Goal: Information Seeking & Learning: Find specific fact

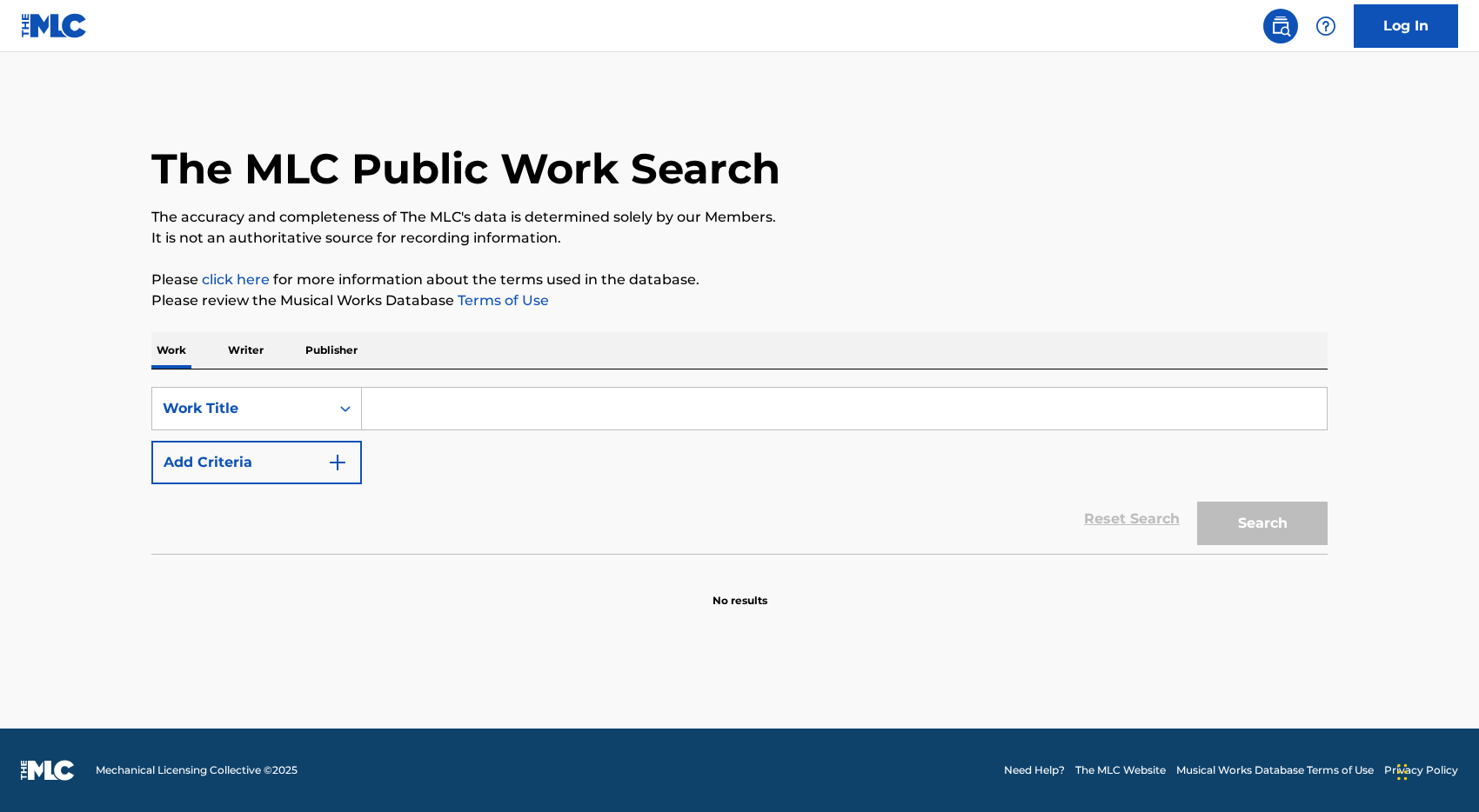
click at [476, 402] on input "Search Form" at bounding box center [845, 408] width 965 height 42
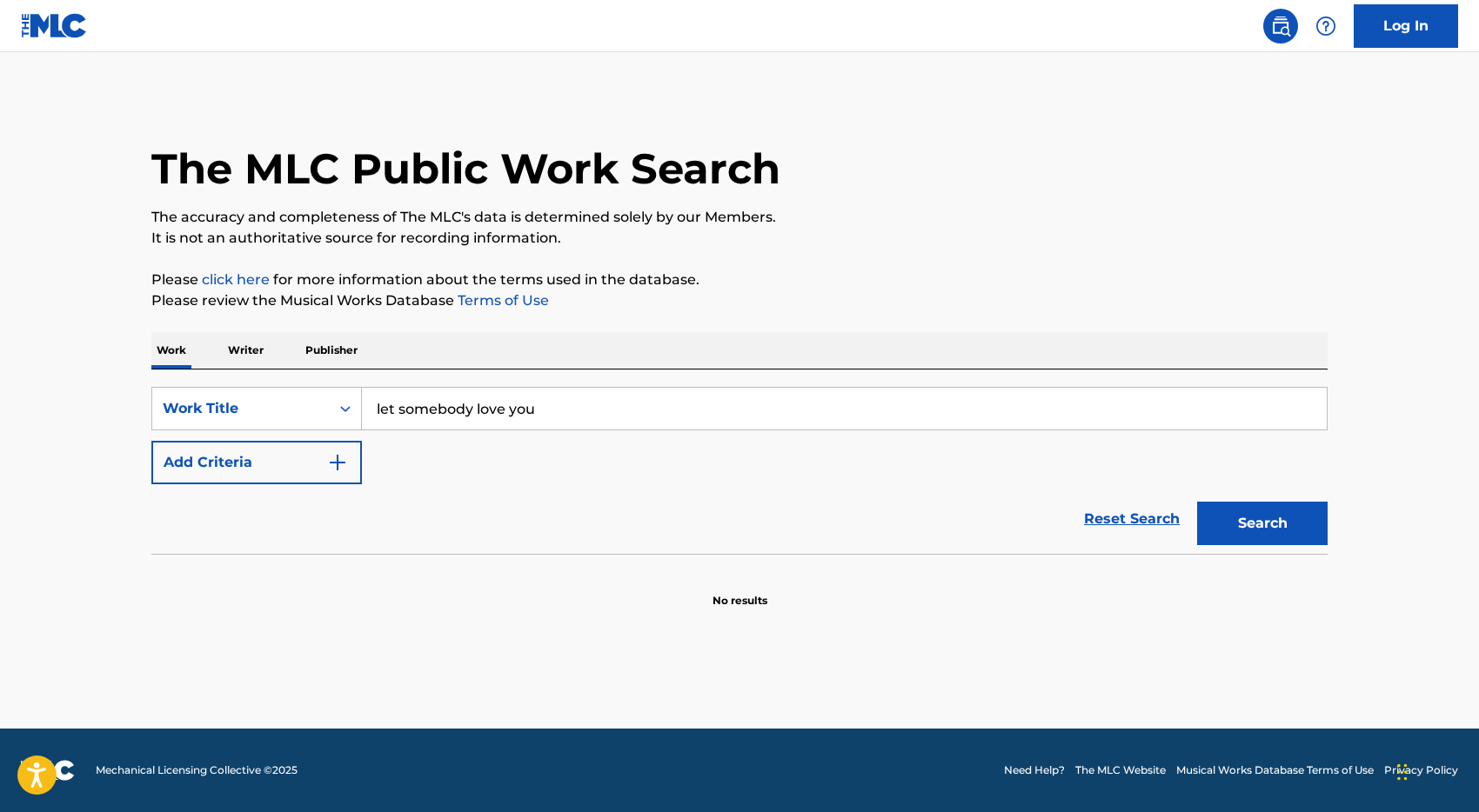
type input "let somebody love you"
click at [1296, 549] on div "Search" at bounding box center [1258, 518] width 139 height 70
click at [1271, 538] on button "Search" at bounding box center [1262, 524] width 130 height 43
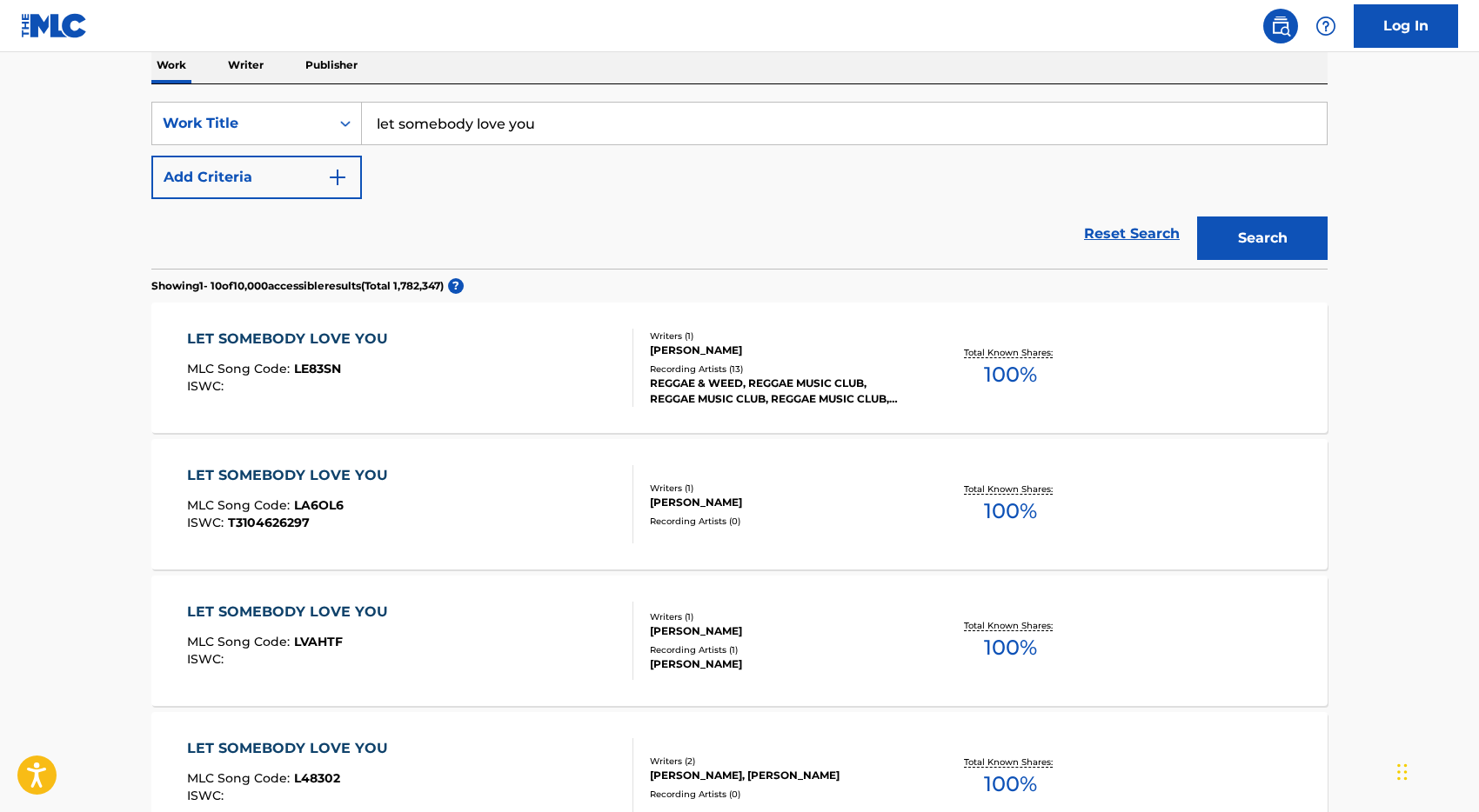
scroll to position [219, 0]
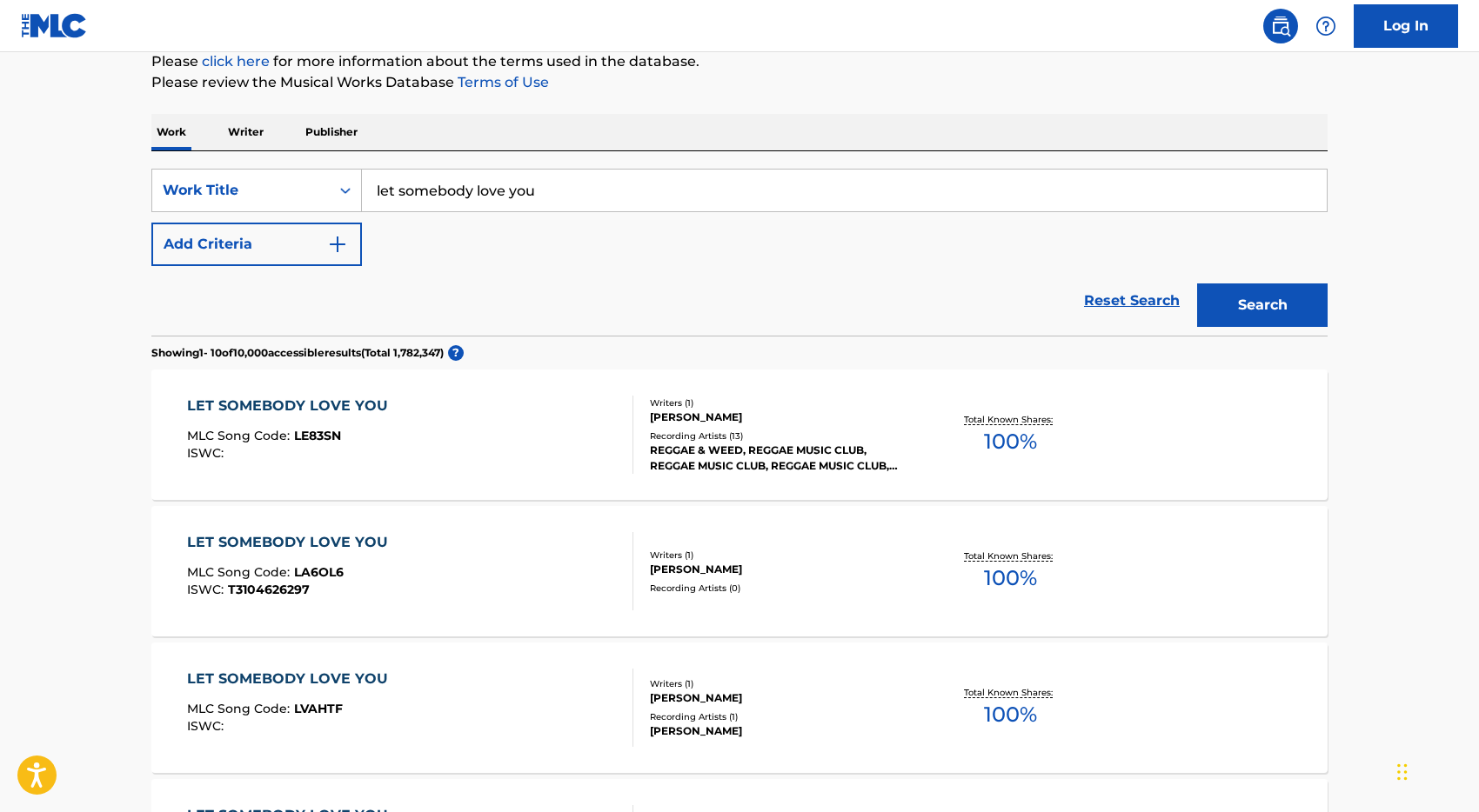
click at [314, 244] on button "Add Criteria" at bounding box center [257, 244] width 211 height 43
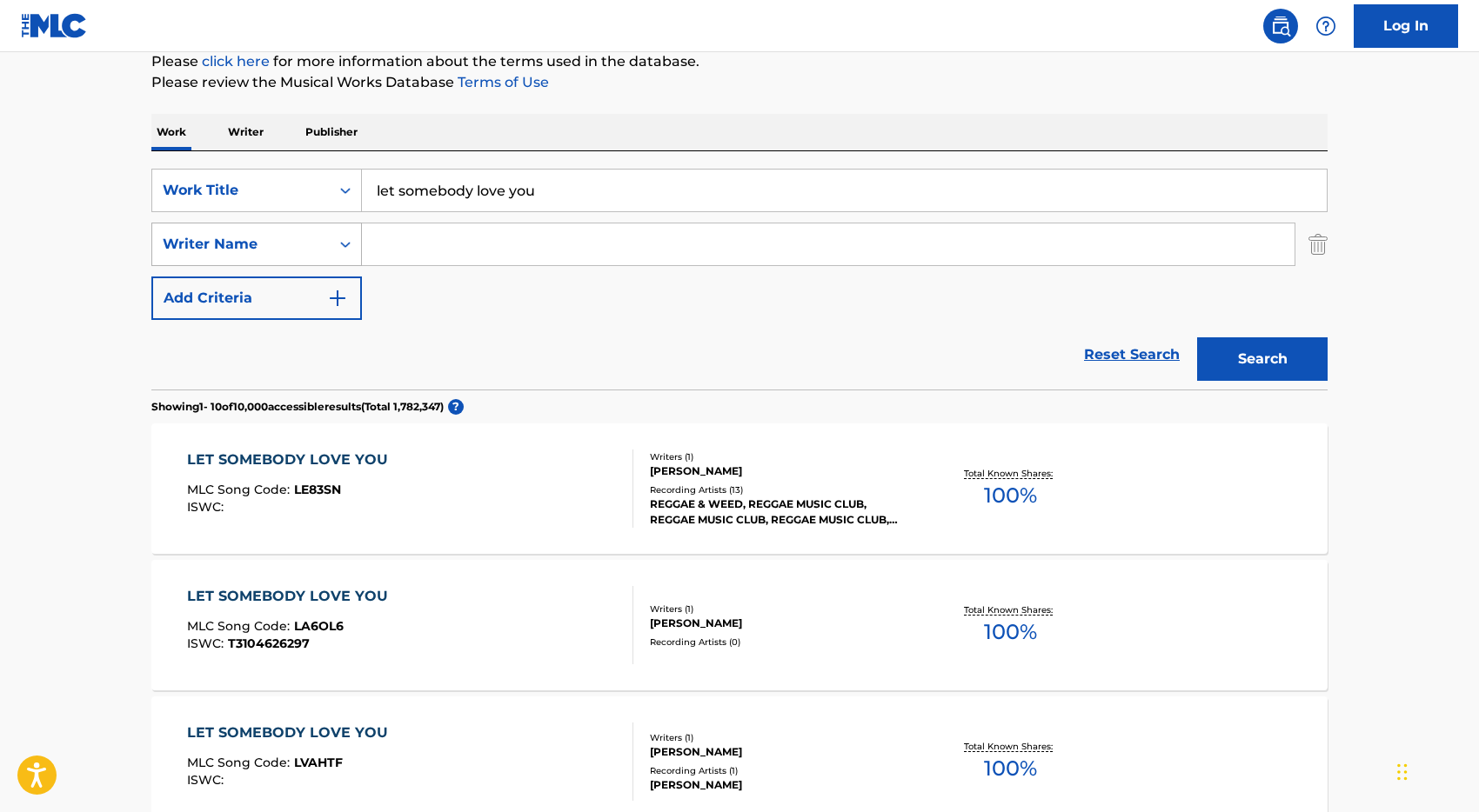
click at [311, 238] on div "Writer Name" at bounding box center [240, 244] width 156 height 21
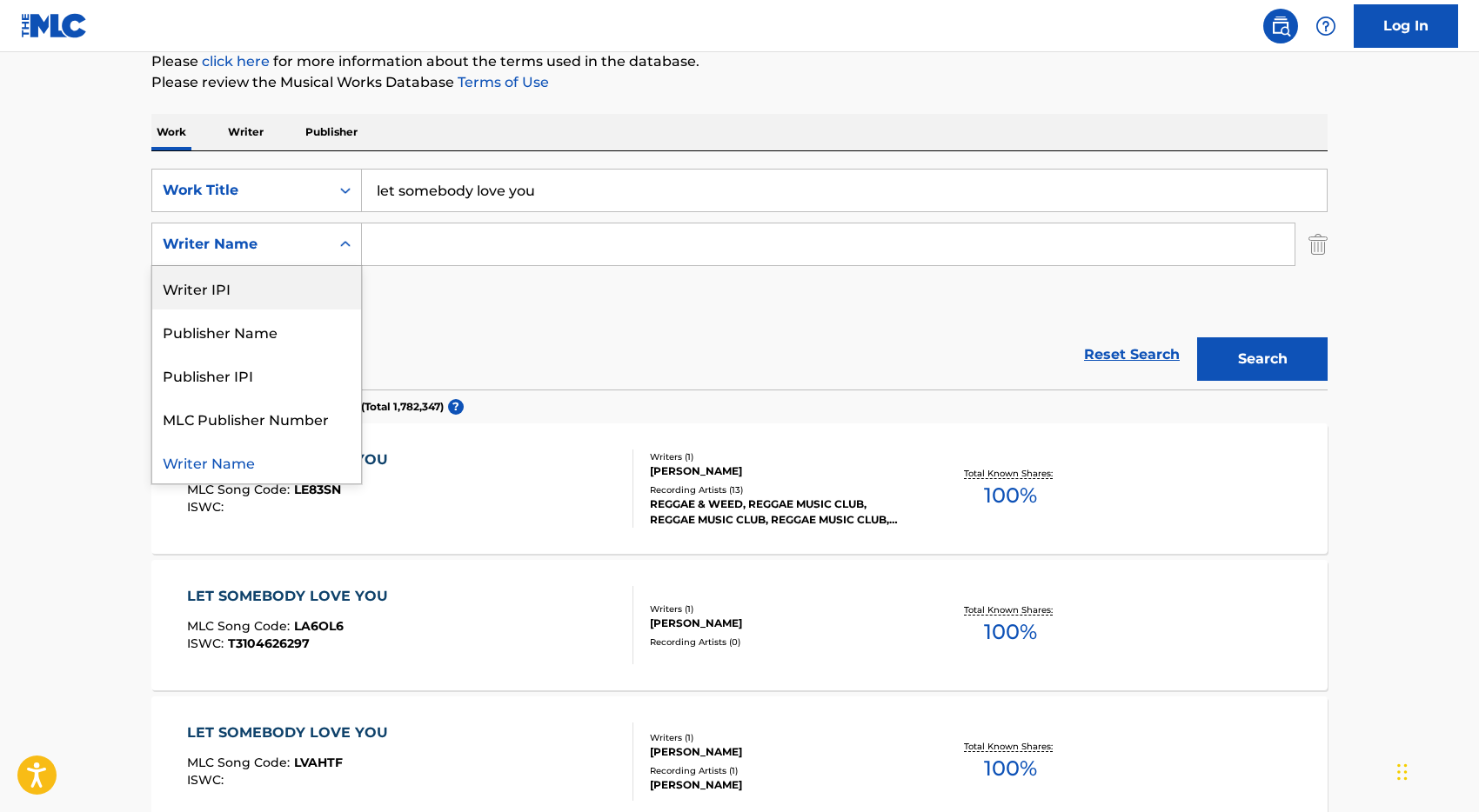
click at [268, 236] on div "Writer Name" at bounding box center [240, 244] width 156 height 21
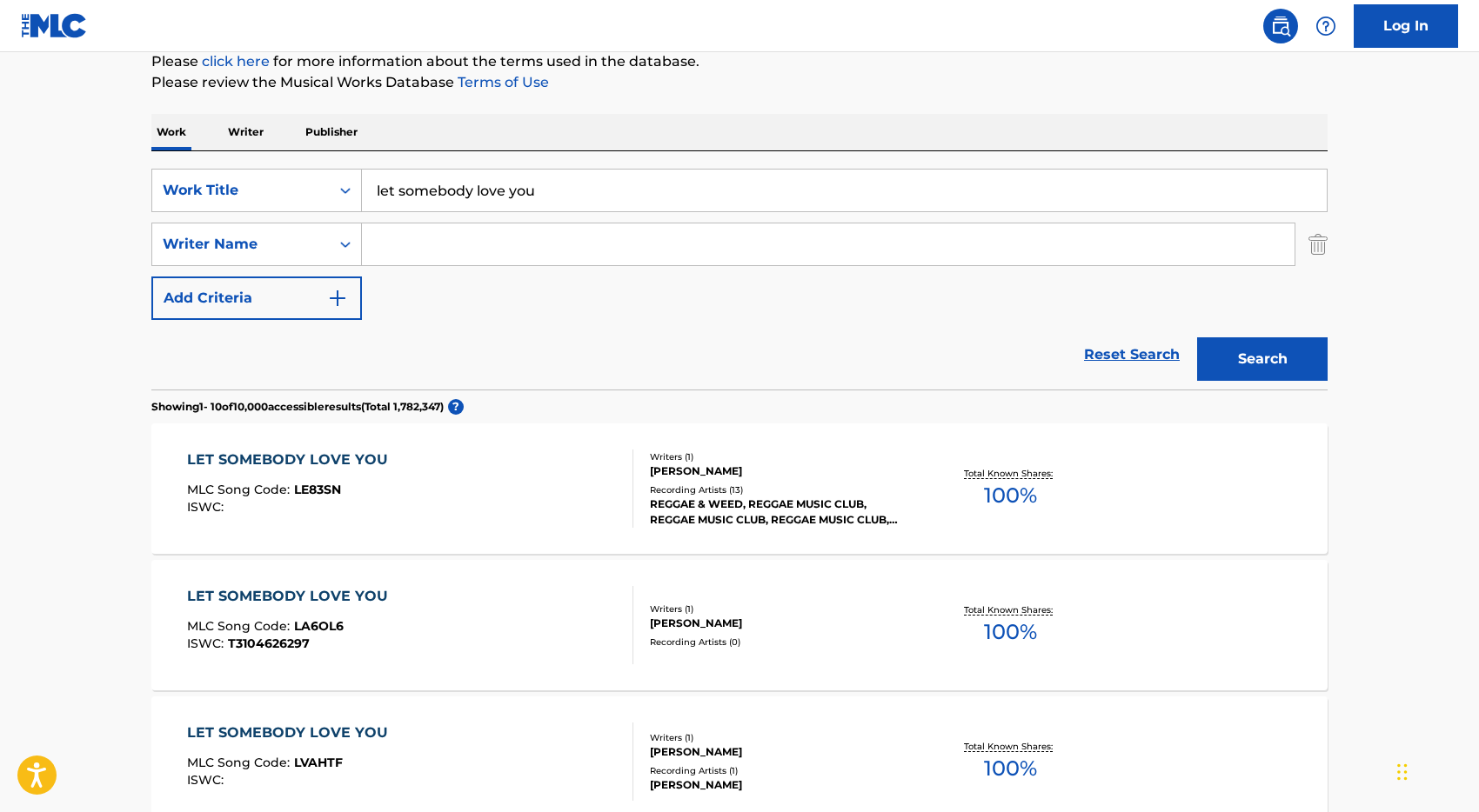
click at [382, 245] on input "Search Form" at bounding box center [828, 244] width 932 height 42
type input "bashir"
click at [1197, 338] on button "Search" at bounding box center [1262, 359] width 130 height 43
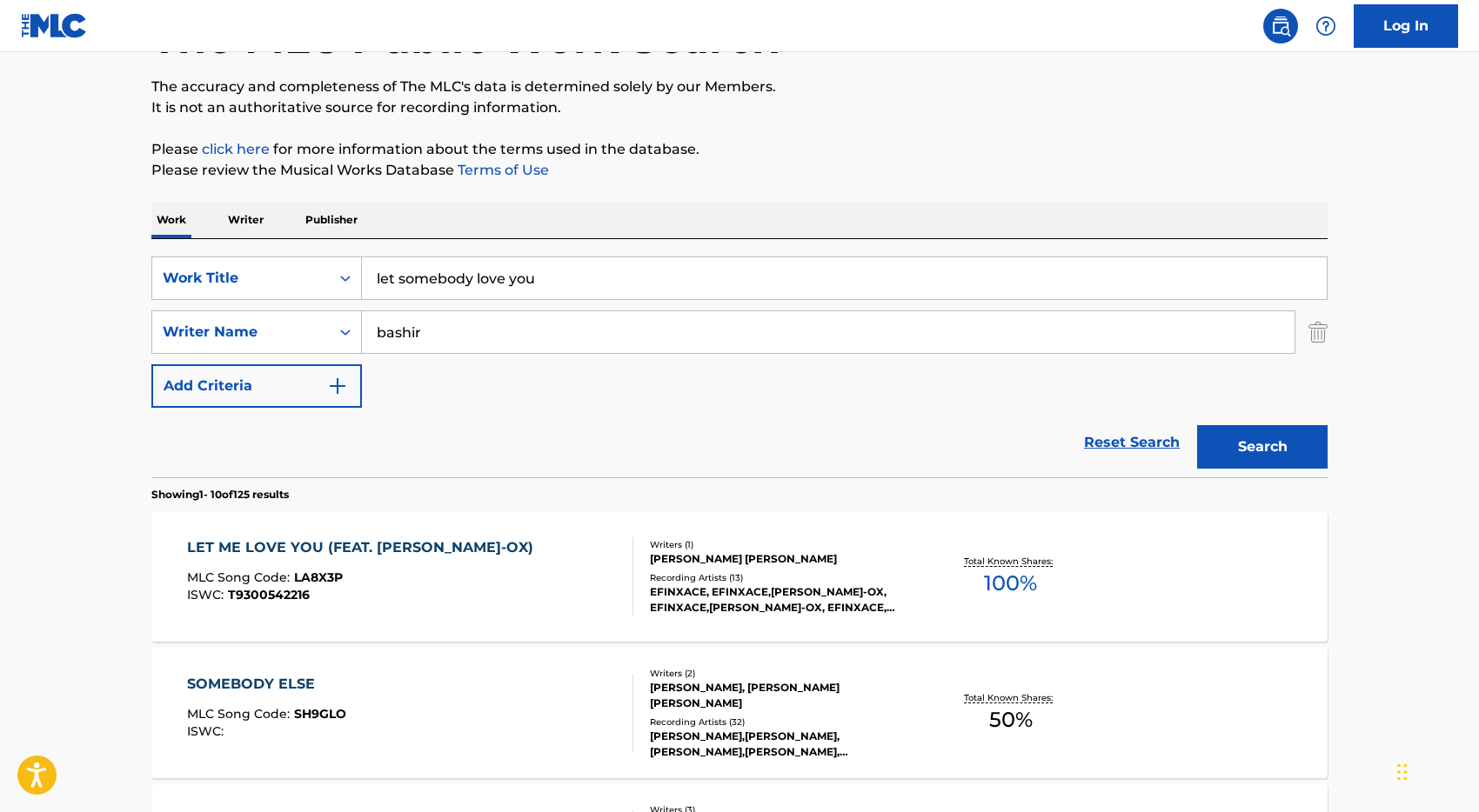
scroll to position [0, 0]
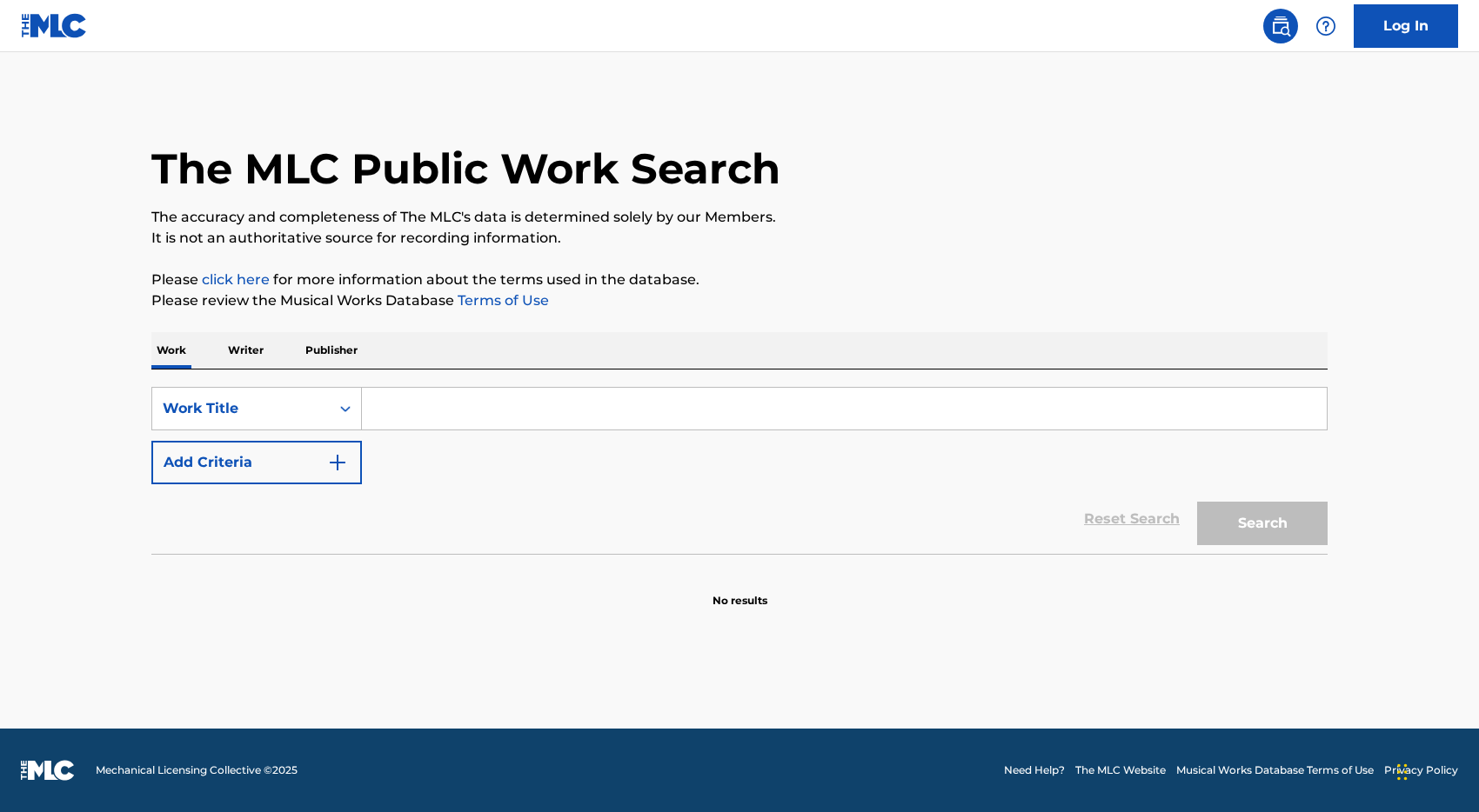
click at [418, 415] on input "Search Form" at bounding box center [845, 408] width 965 height 42
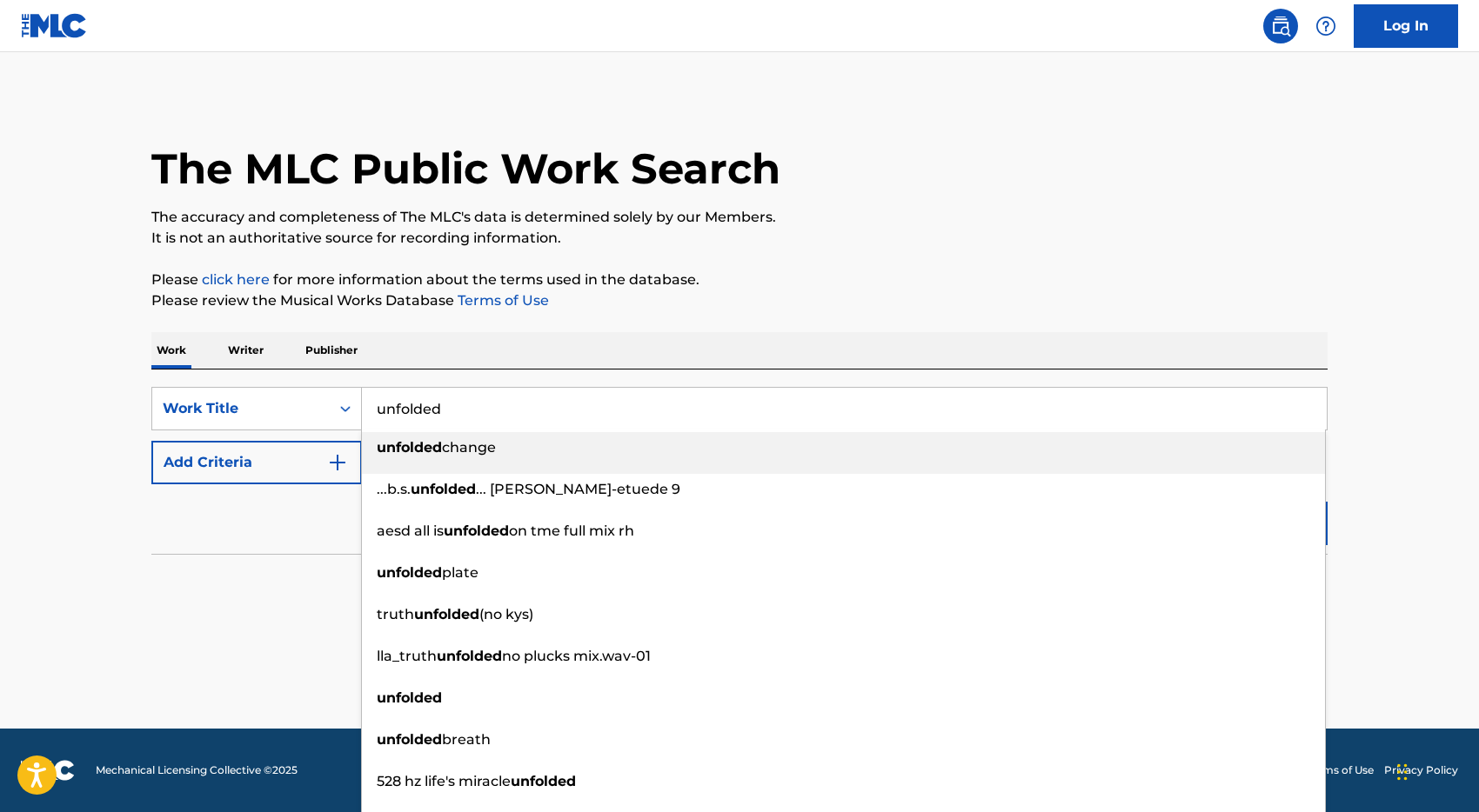
type input "unfolded"
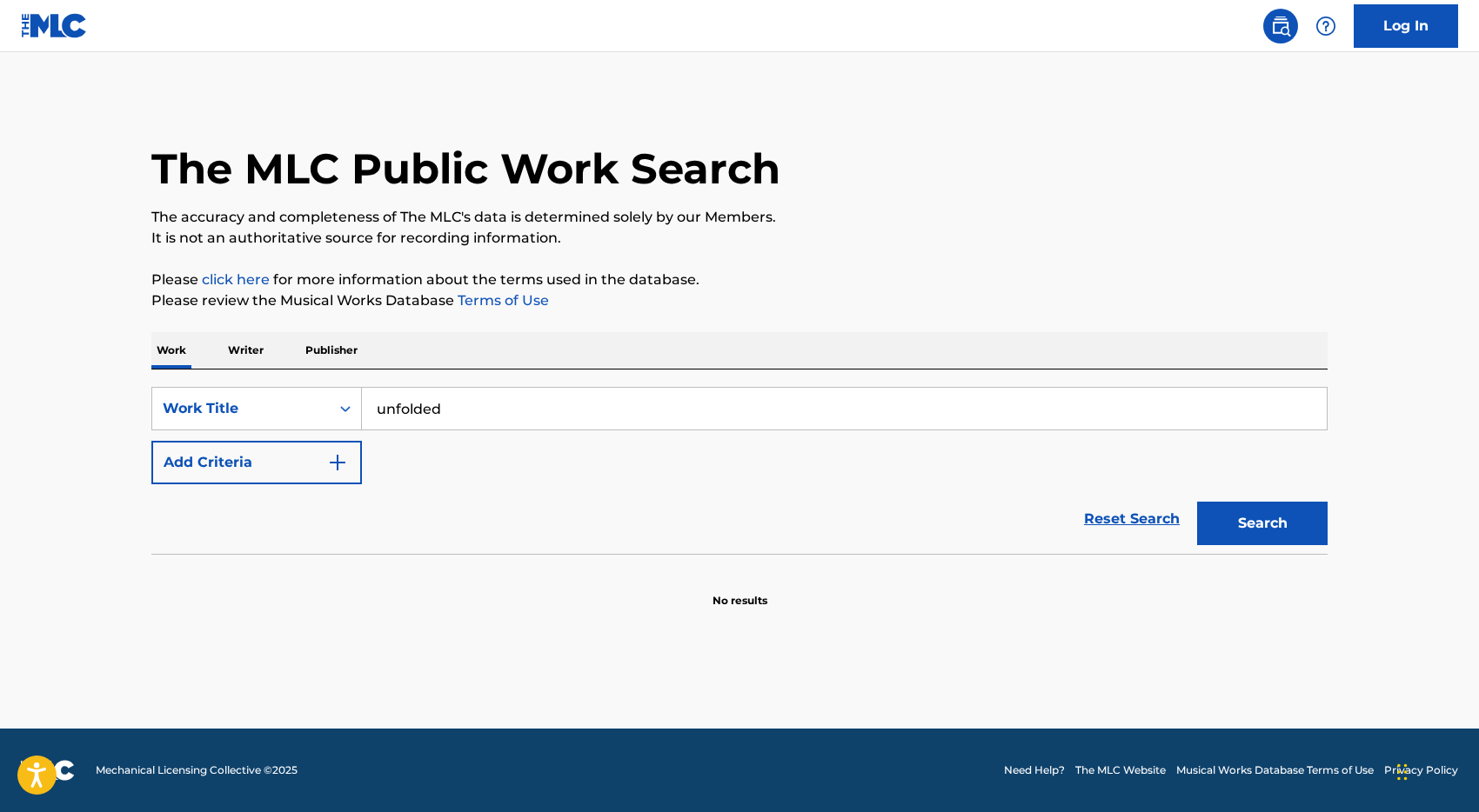
click at [199, 541] on div "Reset Search Search" at bounding box center [740, 518] width 1176 height 70
click at [294, 453] on button "Add Criteria" at bounding box center [257, 462] width 211 height 43
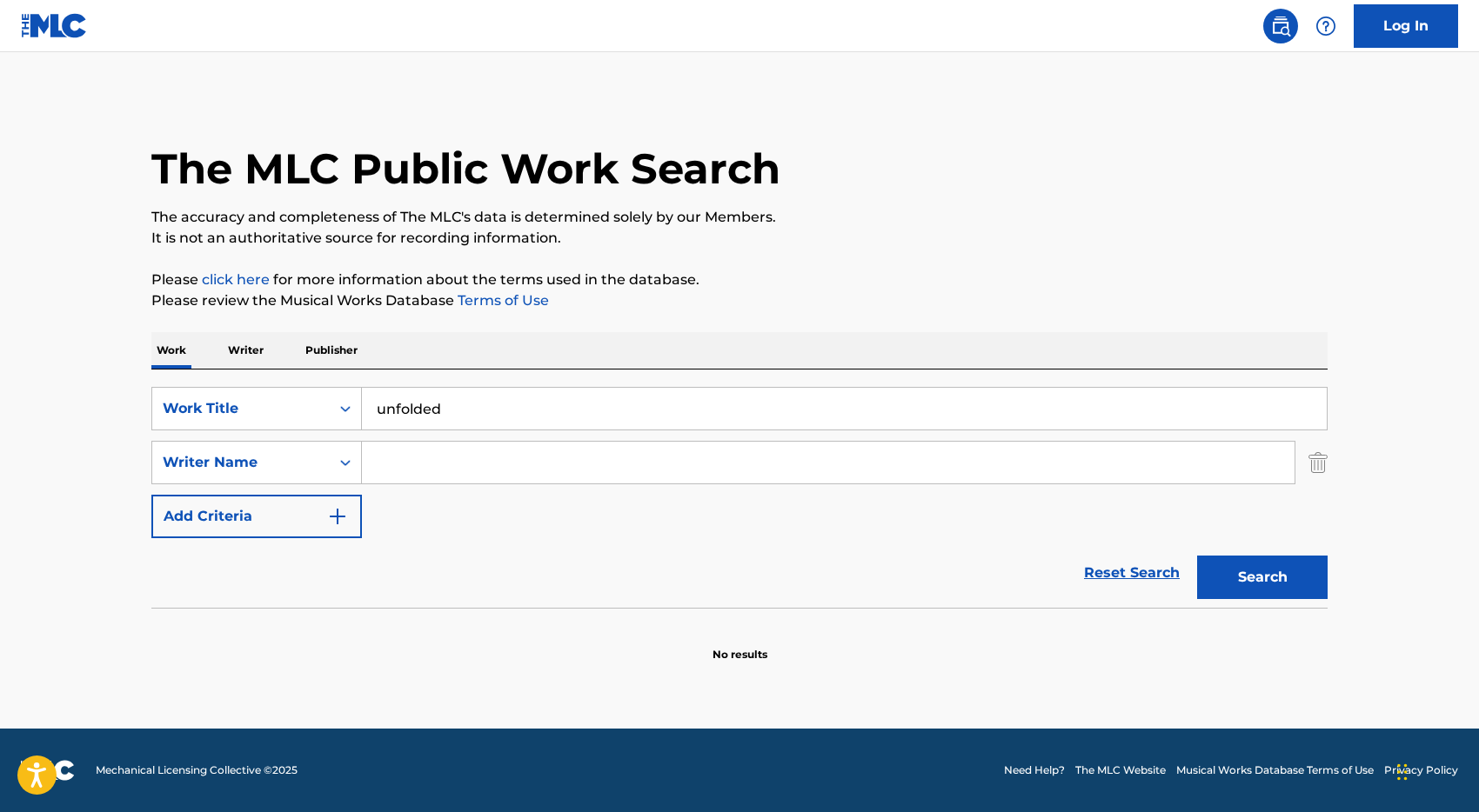
click at [403, 460] on input "Search Form" at bounding box center [828, 462] width 932 height 42
click at [1197, 555] on button "Search" at bounding box center [1262, 577] width 130 height 43
click at [1222, 577] on button "Search" at bounding box center [1262, 577] width 130 height 43
click at [427, 469] on input "[PERSON_NAME]" at bounding box center [828, 462] width 932 height 42
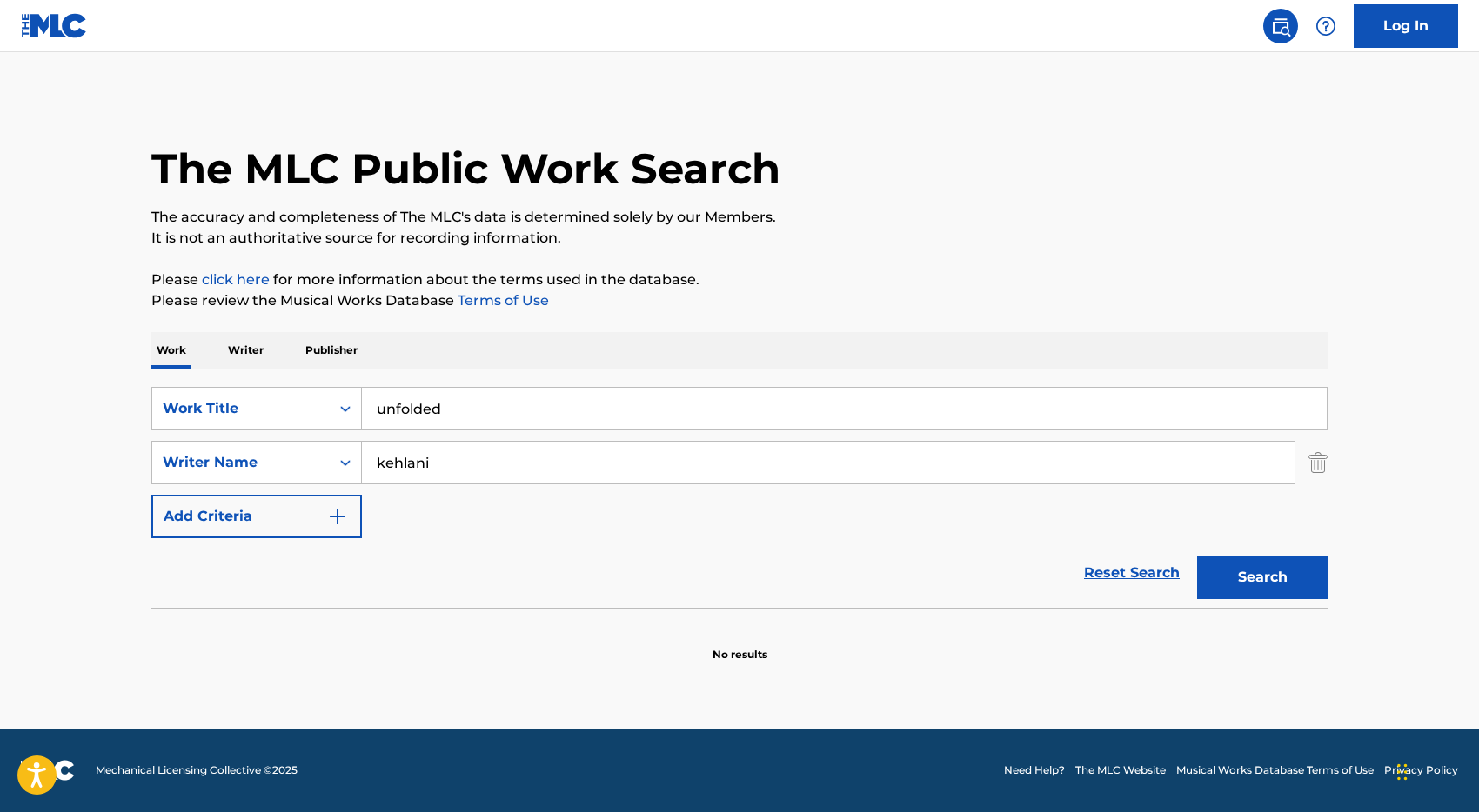
type input "kehlani"
click at [1197, 555] on button "Search" at bounding box center [1262, 577] width 130 height 43
click at [390, 408] on input "unfolded" at bounding box center [845, 408] width 965 height 42
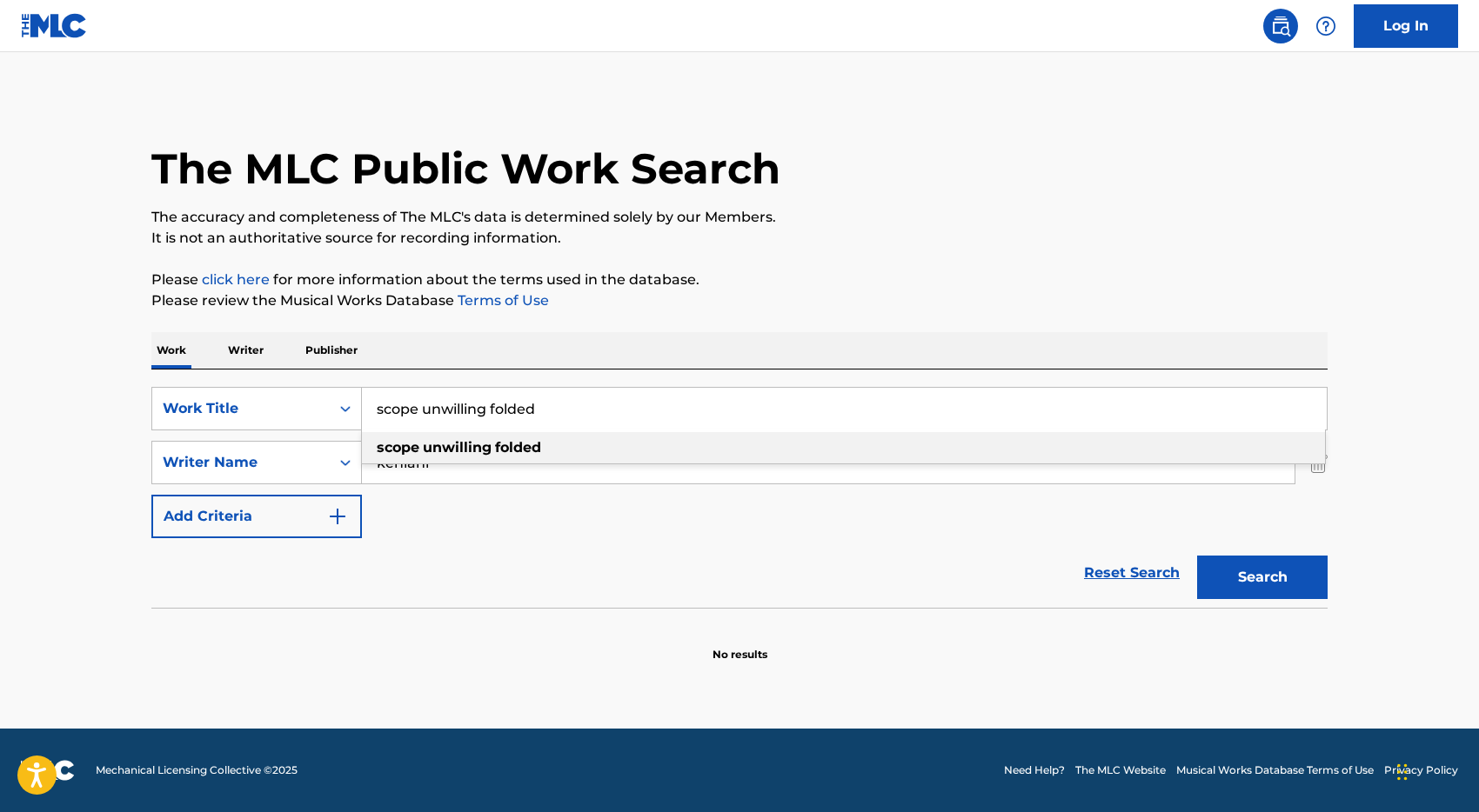
click at [435, 412] on input "scope unwilling folded" at bounding box center [845, 408] width 965 height 42
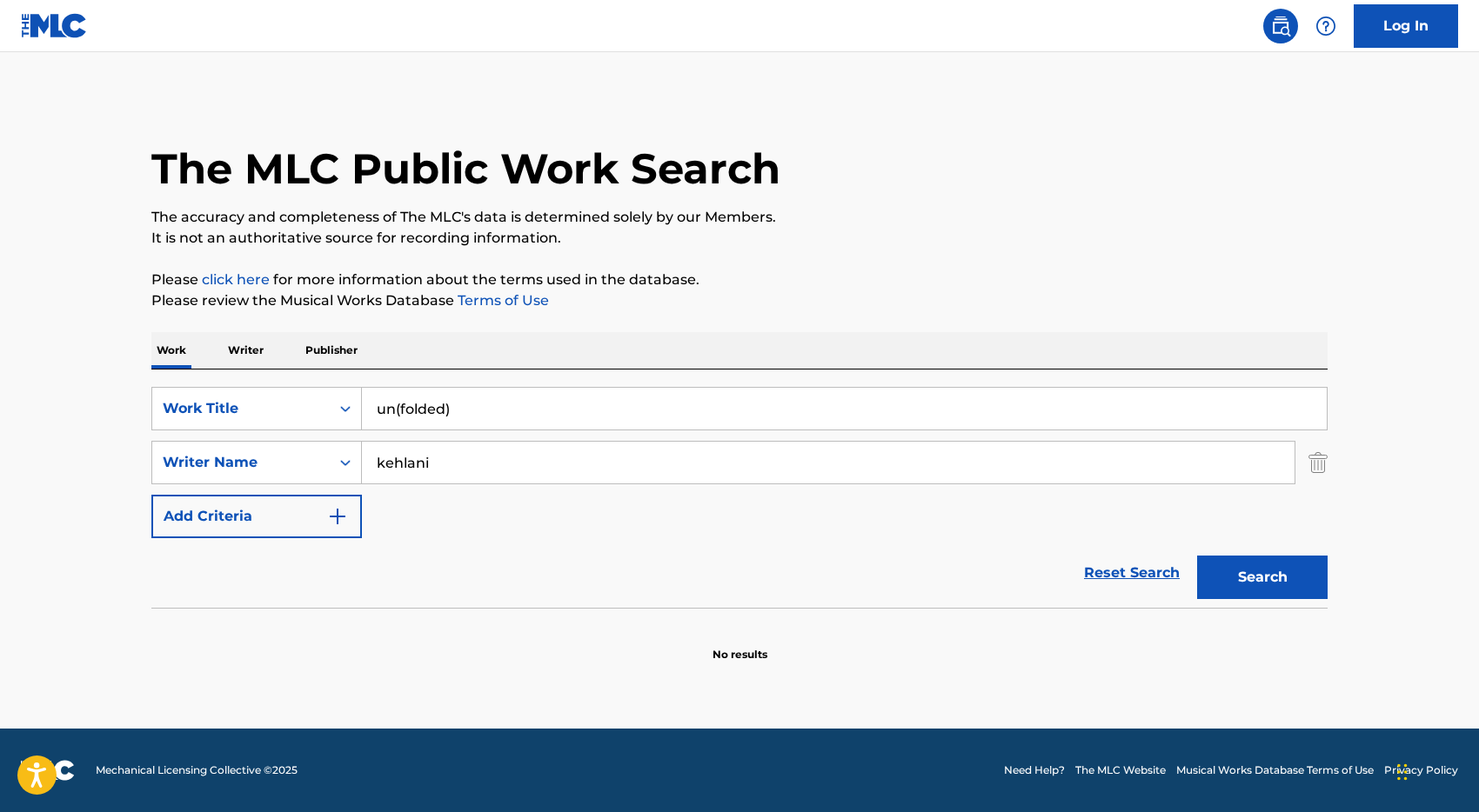
type input "un(folded)"
click at [1197, 555] on button "Search" at bounding box center [1262, 577] width 130 height 43
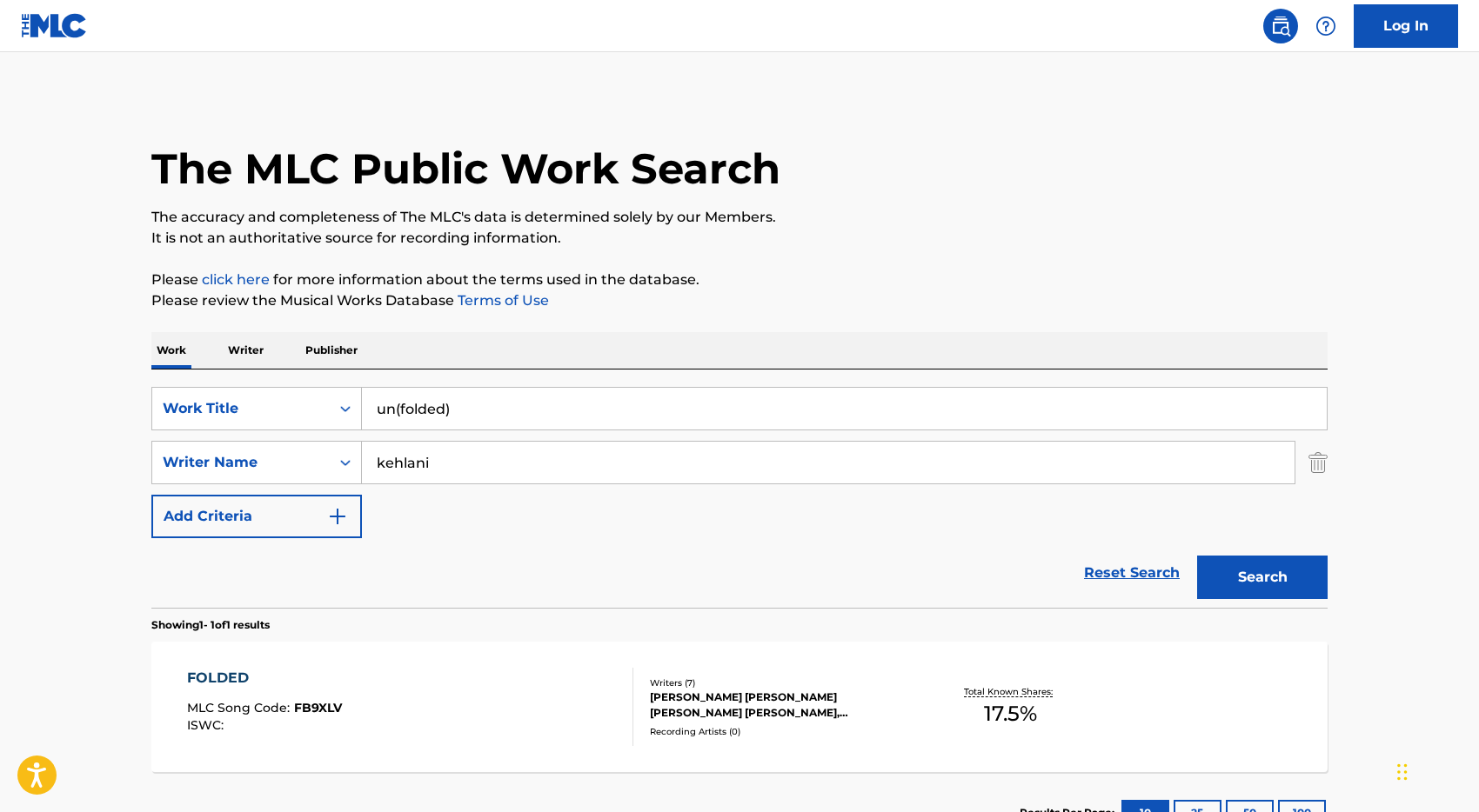
scroll to position [134, 0]
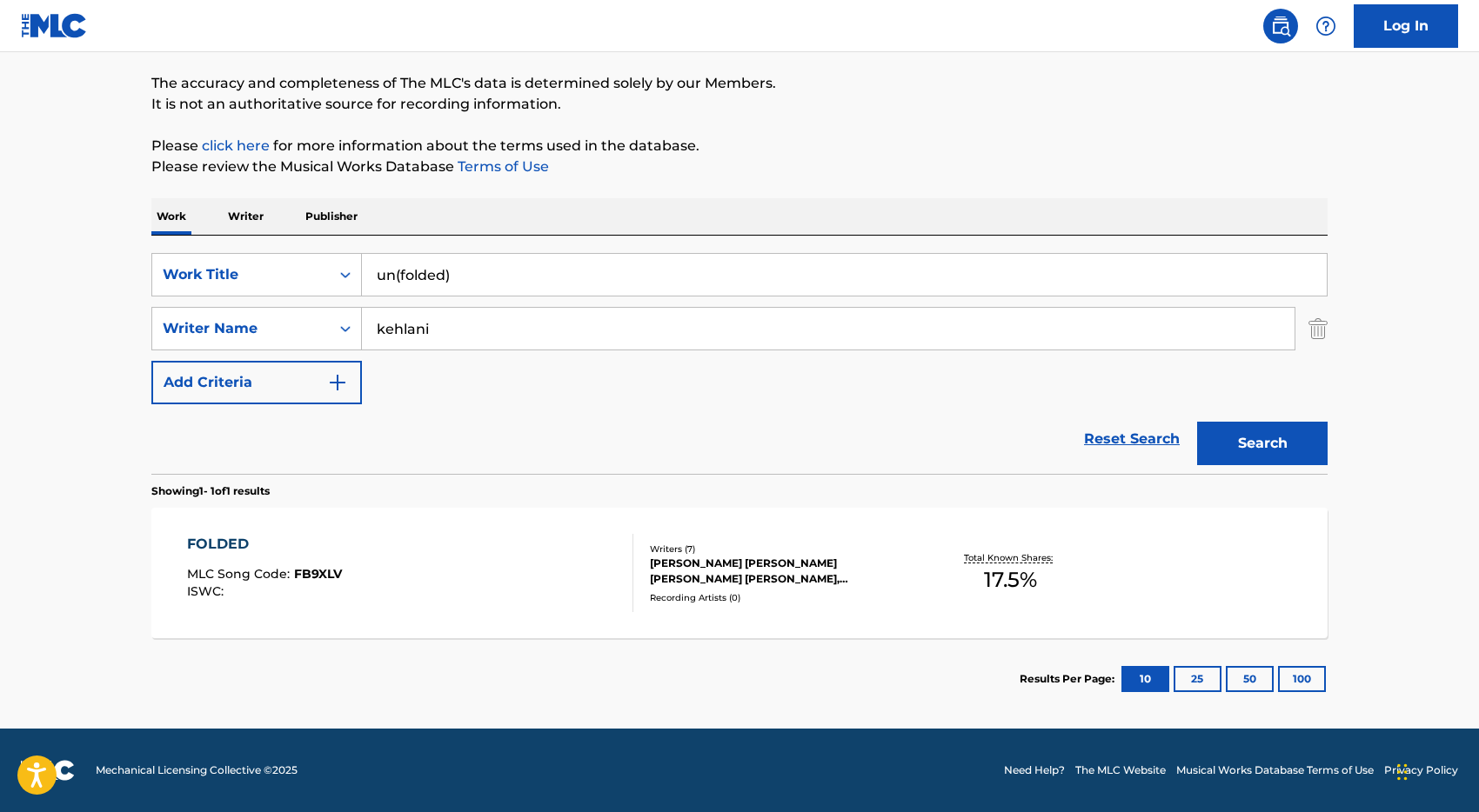
click at [482, 574] on div "FOLDED MLC Song Code : FB9XLV ISWC :" at bounding box center [410, 573] width 447 height 79
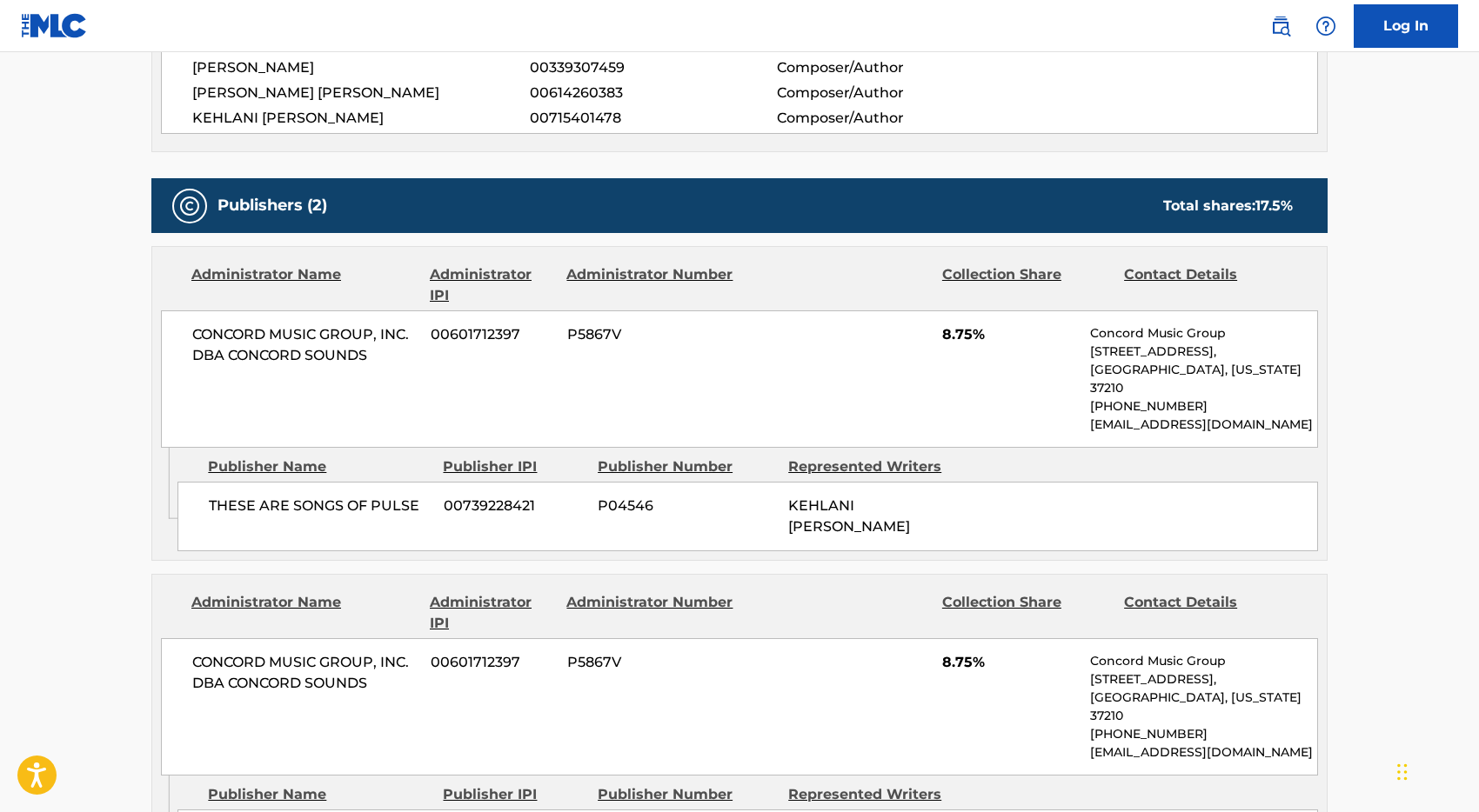
scroll to position [770, 0]
